Goal: Information Seeking & Learning: Learn about a topic

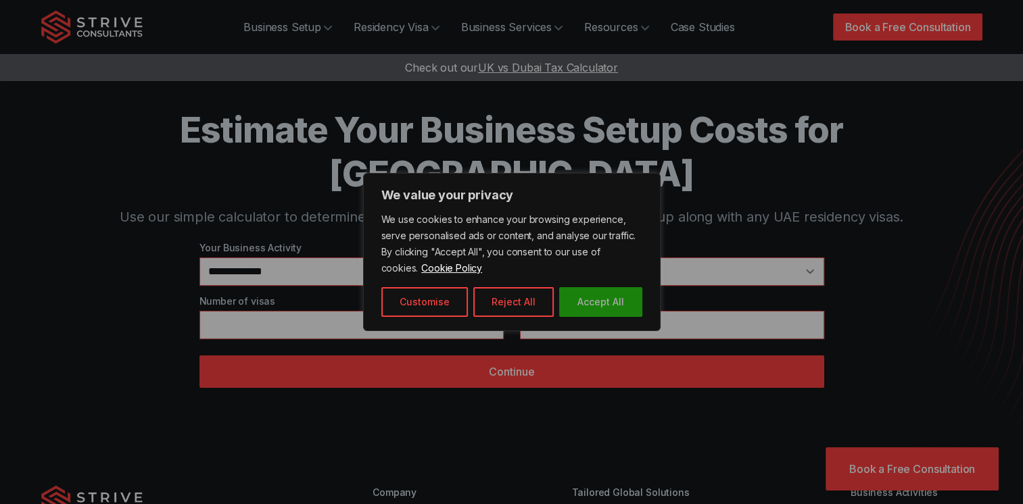
click at [573, 308] on button "Accept All" at bounding box center [600, 302] width 83 height 30
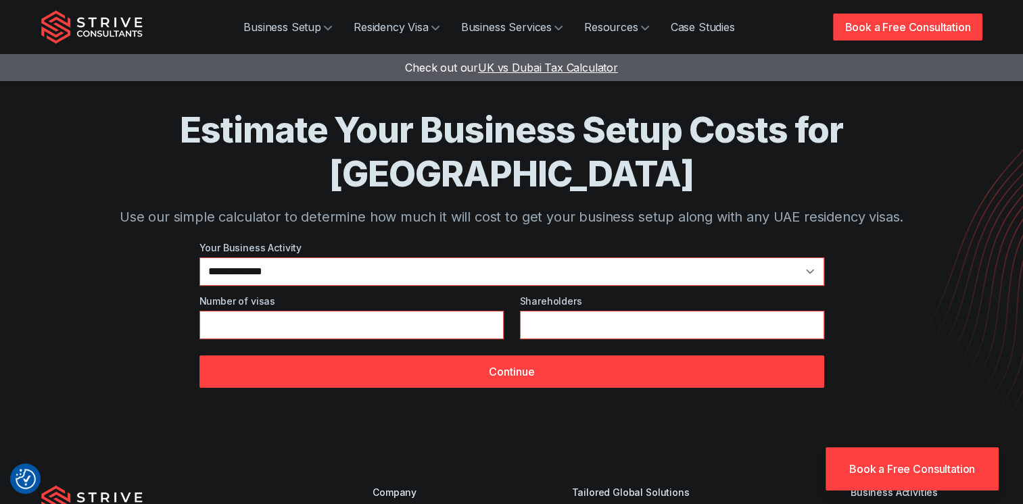
click at [1019, 381] on section "**********" at bounding box center [511, 221] width 1023 height 442
click at [402, 258] on select "**********" at bounding box center [511, 272] width 625 height 28
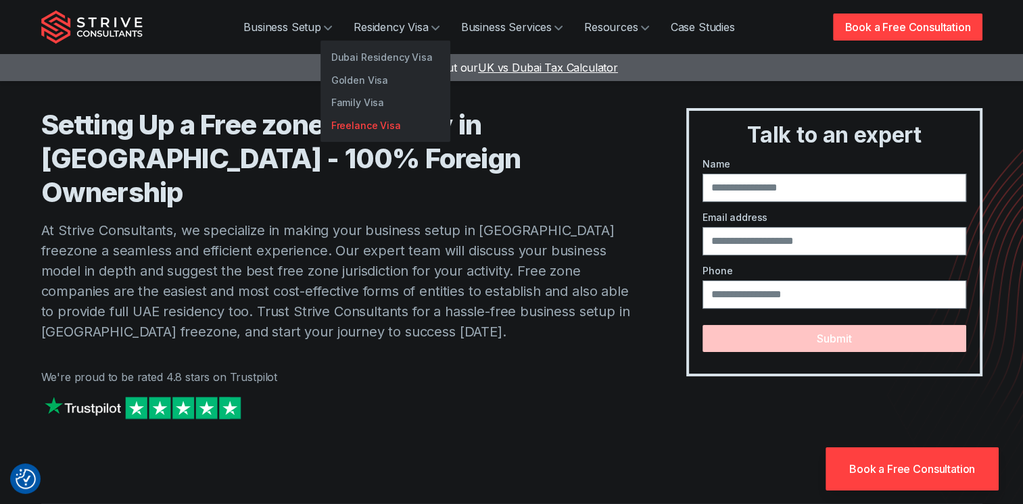
click at [361, 126] on link "Freelance Visa" at bounding box center [385, 125] width 130 height 23
